Goal: Information Seeking & Learning: Find specific fact

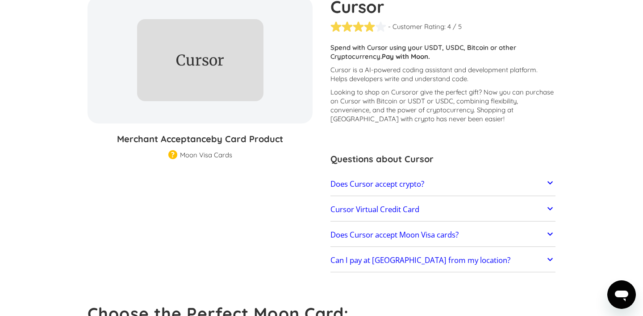
scroll to position [98, 0]
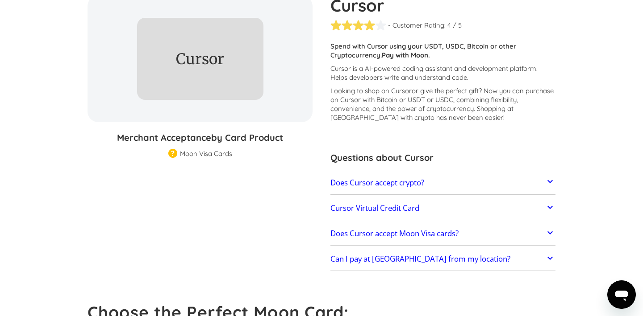
click at [446, 179] on link "Does Cursor accept crypto?" at bounding box center [442, 183] width 225 height 19
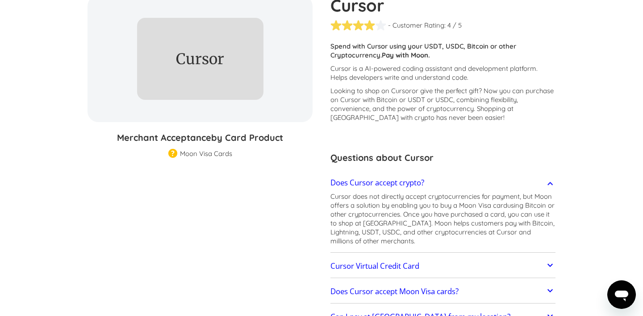
click at [446, 179] on link "Does Cursor accept crypto?" at bounding box center [442, 183] width 225 height 19
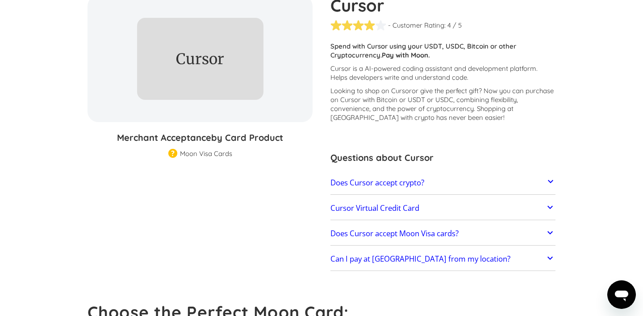
click at [423, 205] on link "Cursor Virtual Credit Card" at bounding box center [442, 208] width 225 height 19
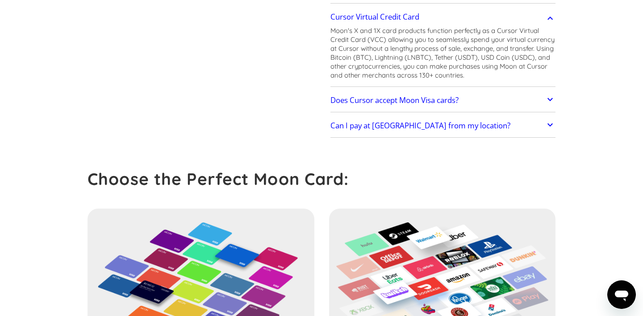
scroll to position [261, 0]
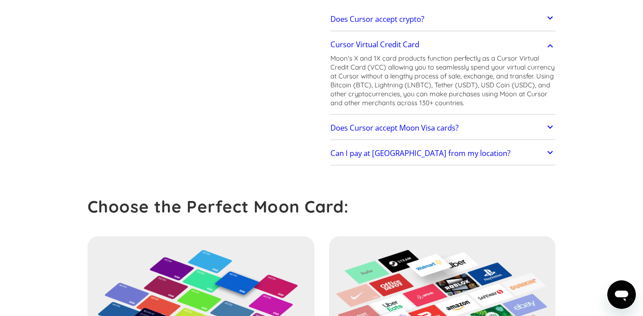
click at [401, 163] on div "Can I pay at [GEOGRAPHIC_DATA] from my location? Moon users report successful t…" at bounding box center [442, 153] width 225 height 23
click at [398, 159] on link "Can I pay at [GEOGRAPHIC_DATA] from my location?" at bounding box center [442, 154] width 225 height 19
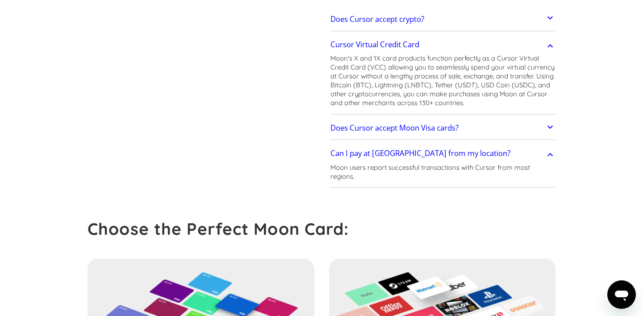
click at [420, 132] on h2 "Does Cursor accept Moon Visa cards?" at bounding box center [394, 128] width 128 height 9
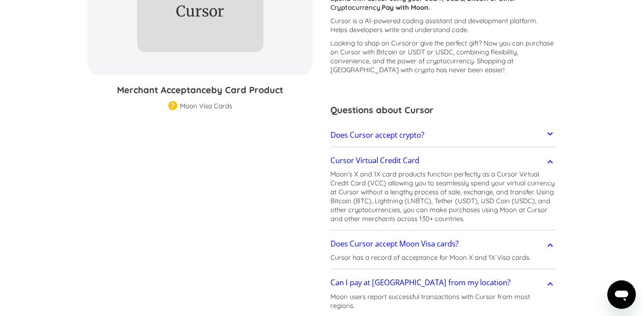
scroll to position [120, 0]
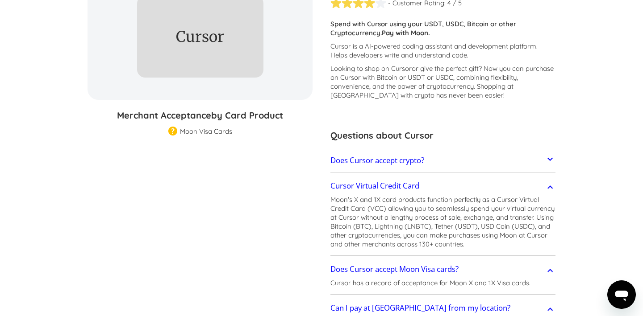
click at [402, 167] on link "Does Cursor accept crypto?" at bounding box center [442, 160] width 225 height 19
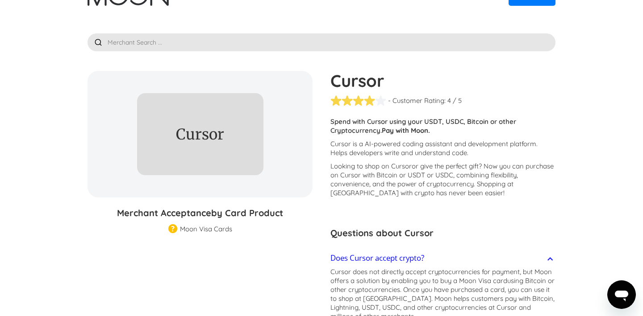
scroll to position [0, 0]
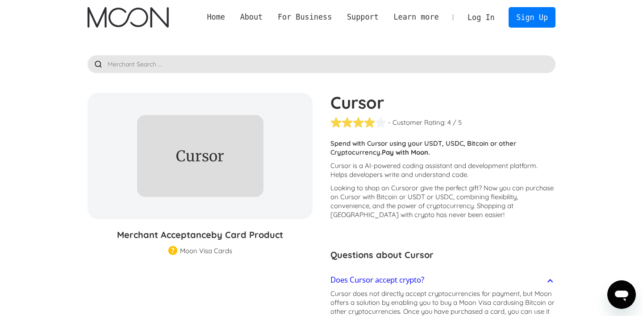
click at [195, 249] on div "Moon Visa Cards" at bounding box center [206, 251] width 52 height 9
click at [172, 249] on img at bounding box center [172, 251] width 9 height 10
click at [269, 141] on div "Cursor % GIFT CARD DISCOUNT" at bounding box center [199, 156] width 225 height 127
click at [373, 147] on p "Spend with Cursor using your USDT, USDC, Bitcoin or other Cryptocurrency. Pay w…" at bounding box center [442, 148] width 225 height 18
